Goal: Task Accomplishment & Management: Manage account settings

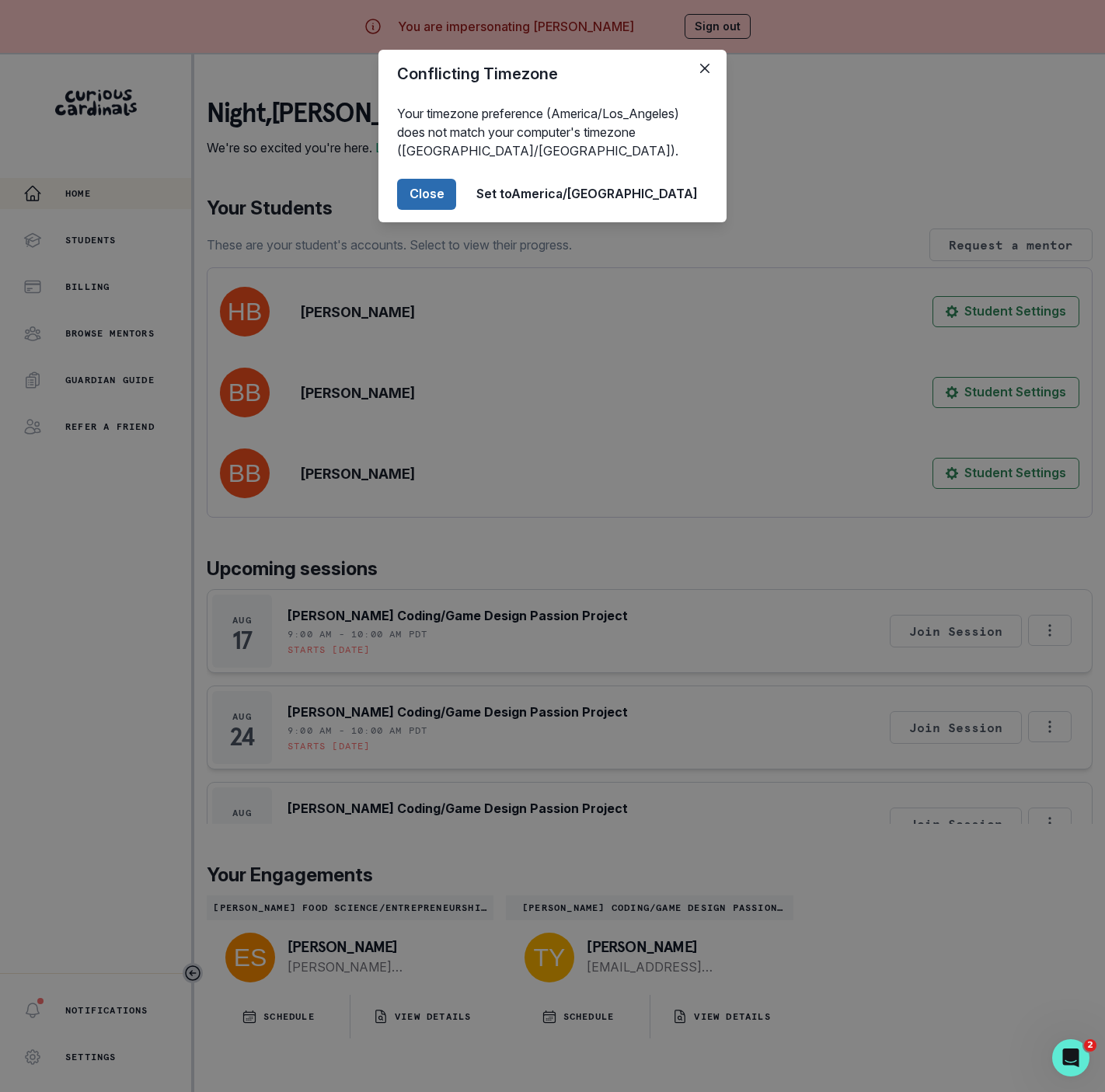
click at [456, 189] on button "Close" at bounding box center [426, 194] width 59 height 31
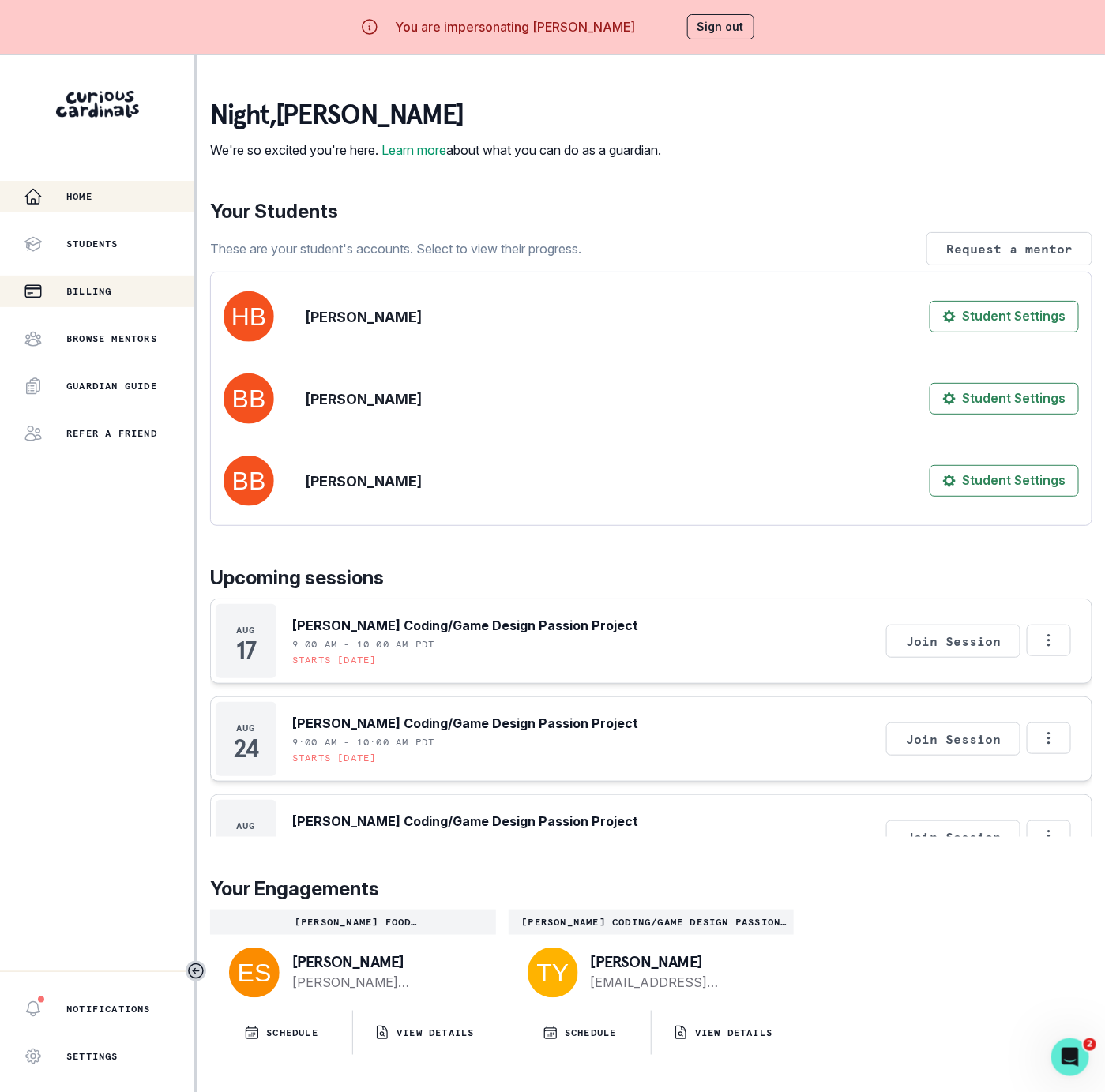
click at [85, 285] on p "Billing" at bounding box center [89, 292] width 45 height 13
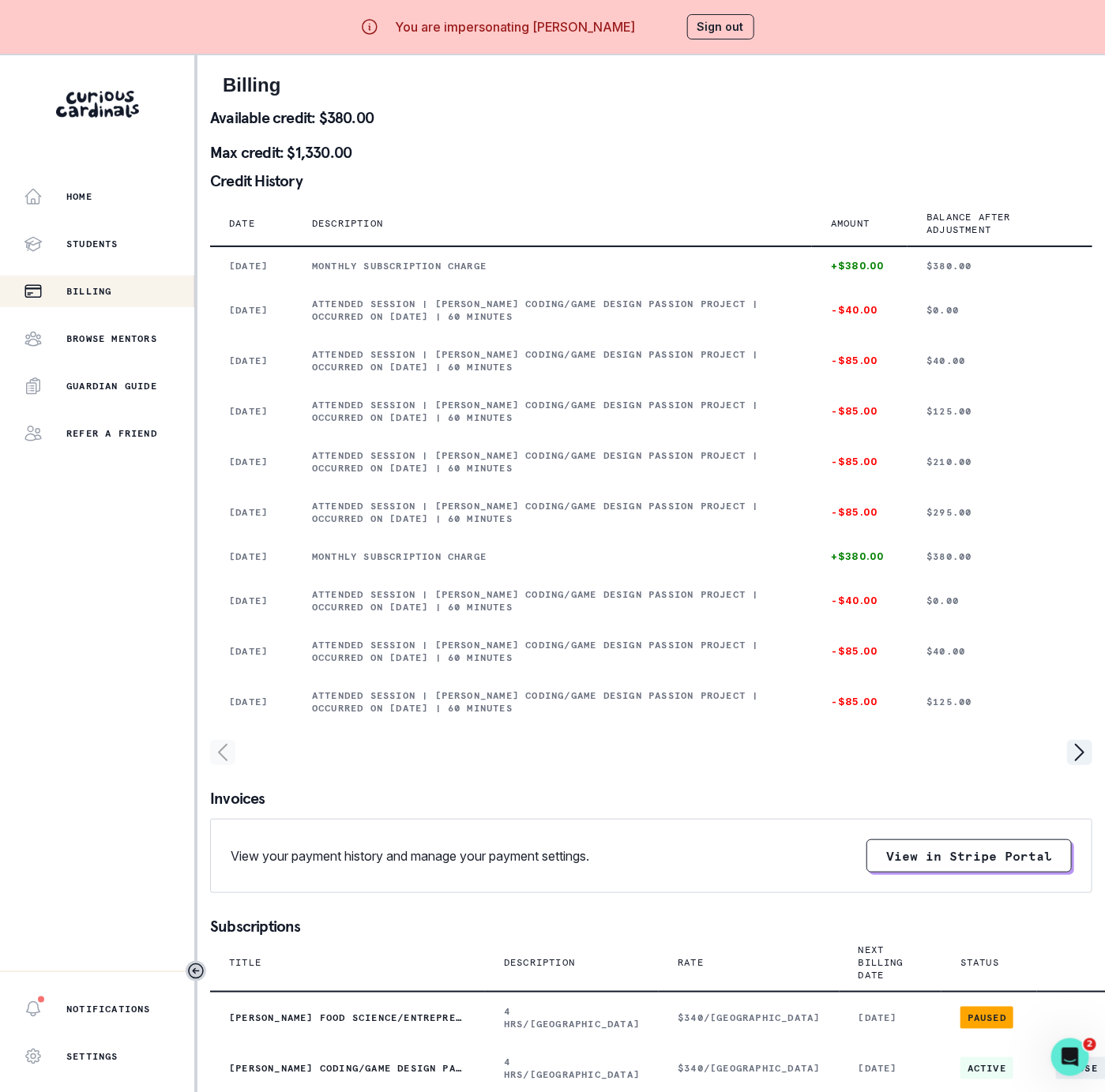
click at [721, 29] on button "Sign out" at bounding box center [721, 27] width 67 height 25
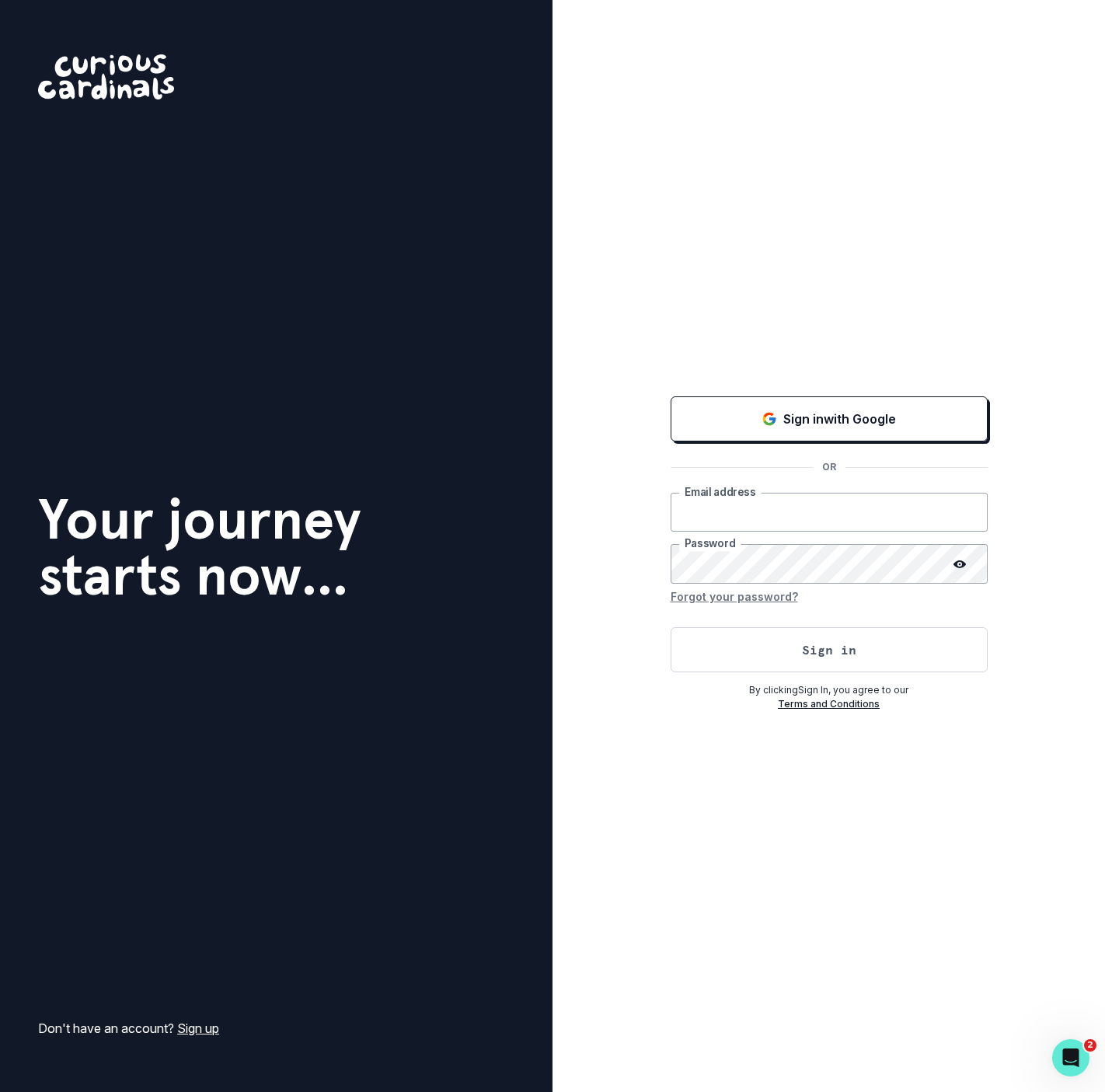
type input "[EMAIL_ADDRESS][DOMAIN_NAME]"
drag, startPoint x: 611, startPoint y: 31, endPoint x: 634, endPoint y: 47, distance: 28.0
click at [611, 31] on div "Sign in with Google OR [EMAIL_ADDRESS][DOMAIN_NAME] Email address Password Forg…" at bounding box center [829, 546] width 552 height 1092
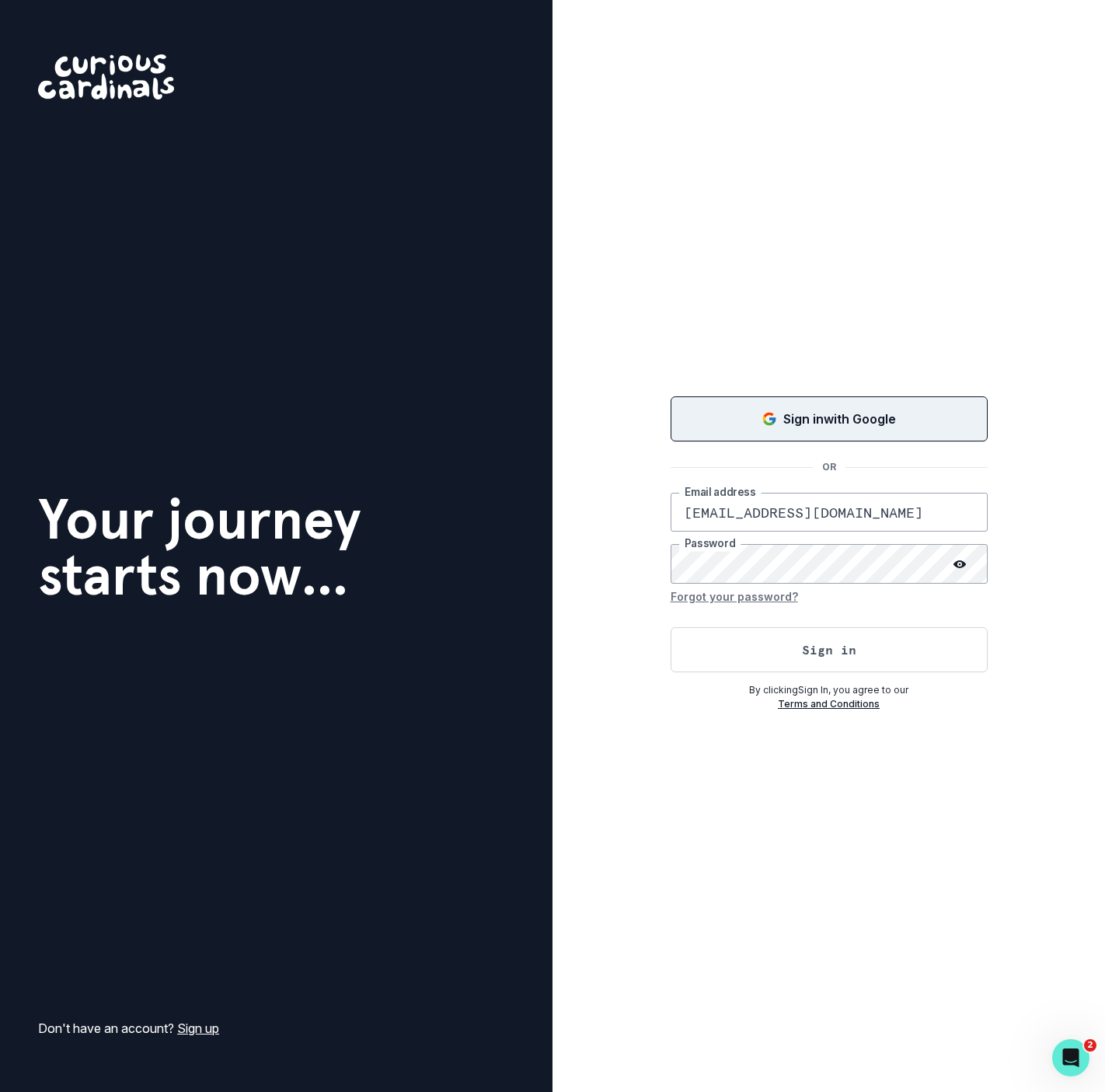
click at [844, 395] on div "Sign in with Google OR [EMAIL_ADDRESS][DOMAIN_NAME] Email address Password Forg…" at bounding box center [829, 553] width 317 height 318
click at [847, 407] on button "Sign in with Google" at bounding box center [829, 419] width 317 height 45
